Goal: Task Accomplishment & Management: Use online tool/utility

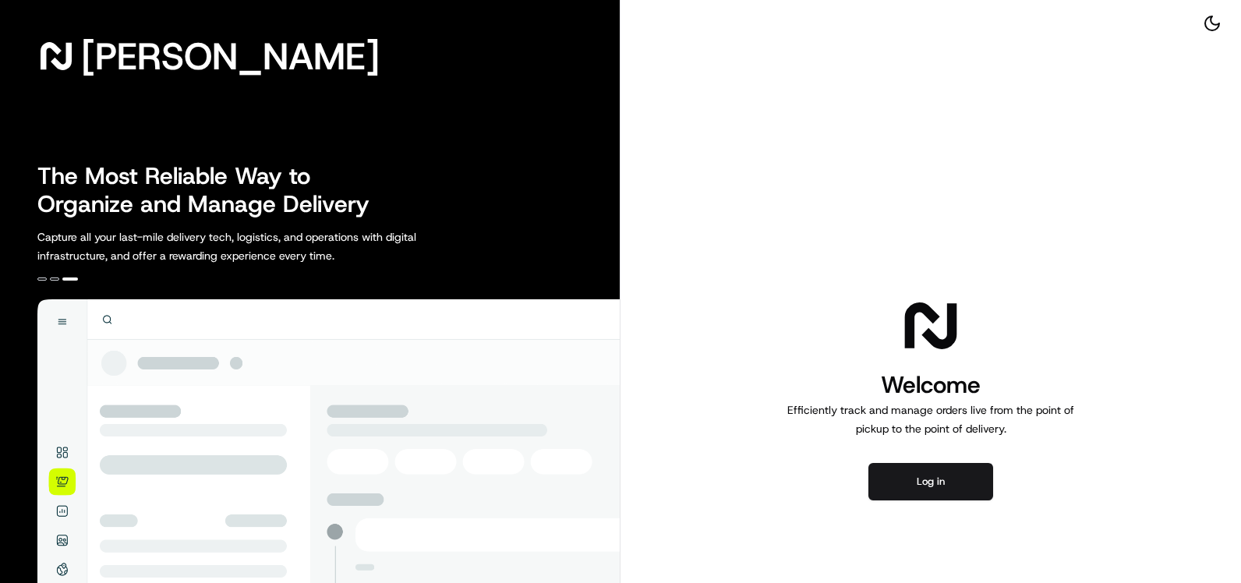
click at [944, 455] on div "Welcome Efficiently track and manage orders live from the point of pickup to th…" at bounding box center [931, 397] width 621 height 795
click at [954, 480] on button "Log in" at bounding box center [931, 481] width 125 height 37
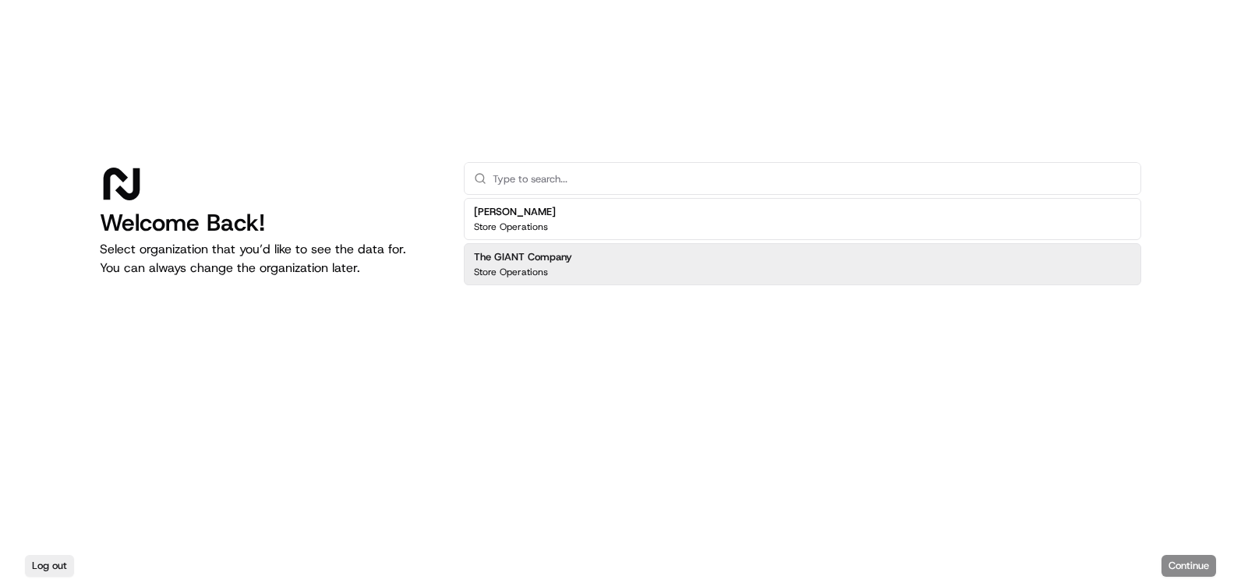
click at [583, 266] on div "The GIANT Company Store Operations" at bounding box center [803, 264] width 678 height 42
click at [1207, 561] on button "Continue" at bounding box center [1189, 566] width 55 height 22
